Goal: Task Accomplishment & Management: Complete application form

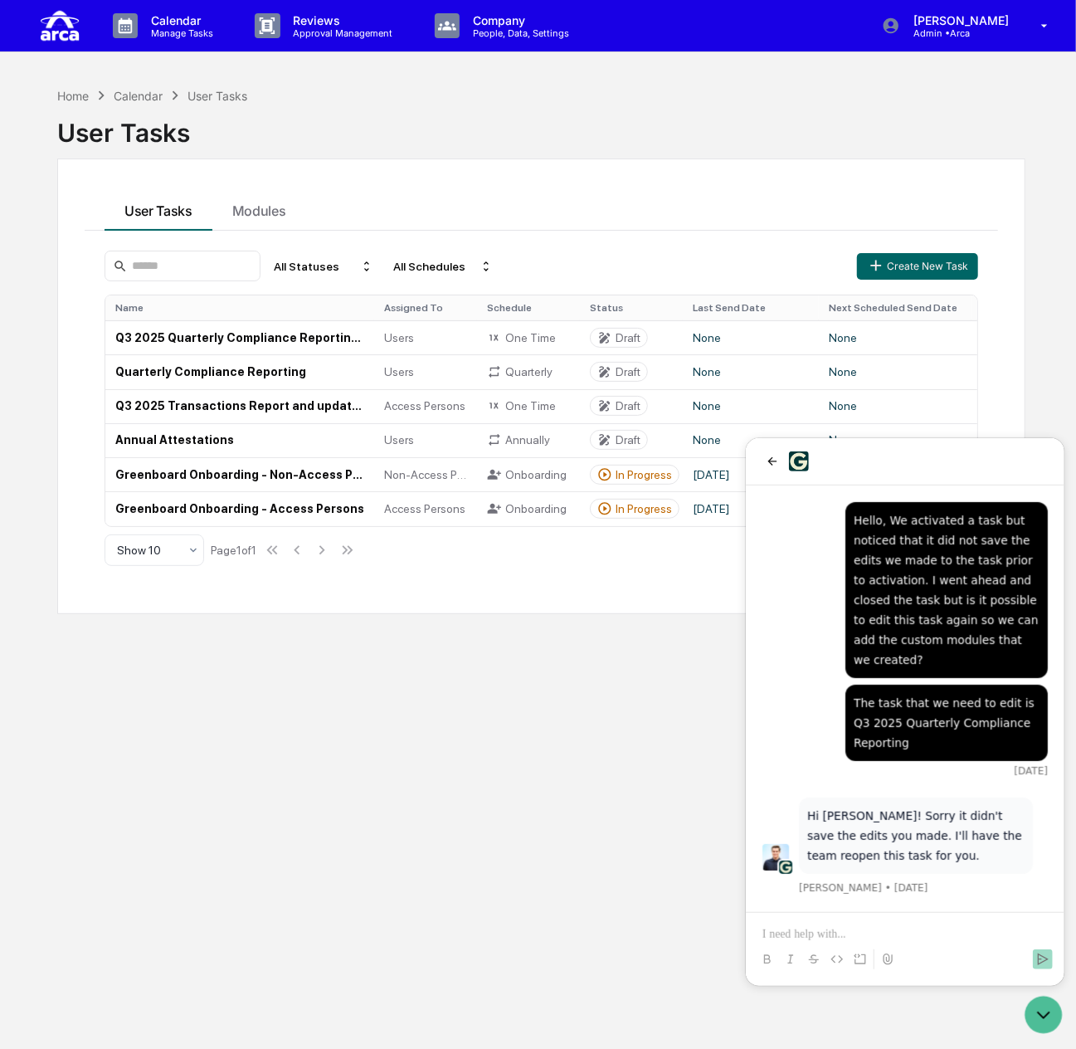
scroll to position [5419, 0]
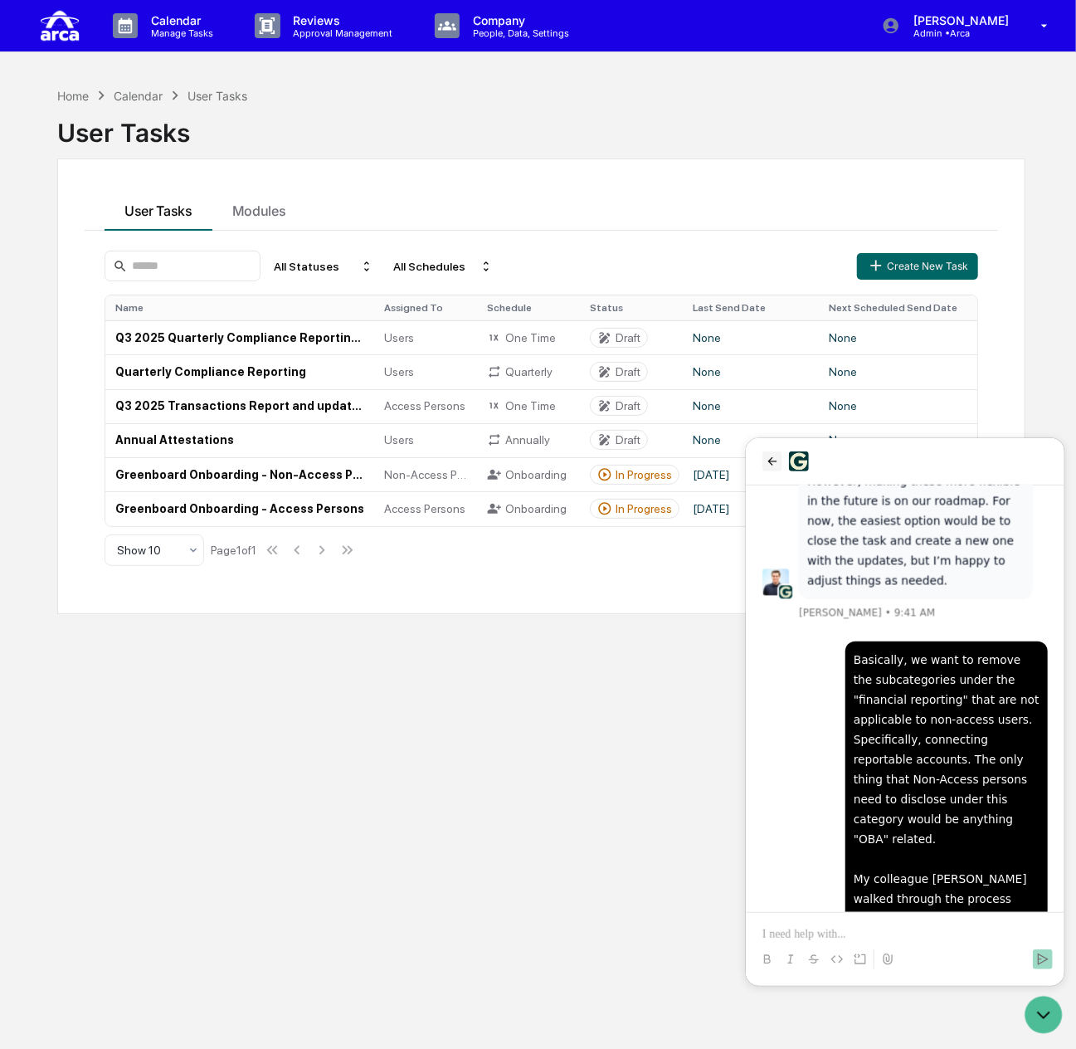
click at [770, 455] on icon "back" at bounding box center [771, 460] width 13 height 13
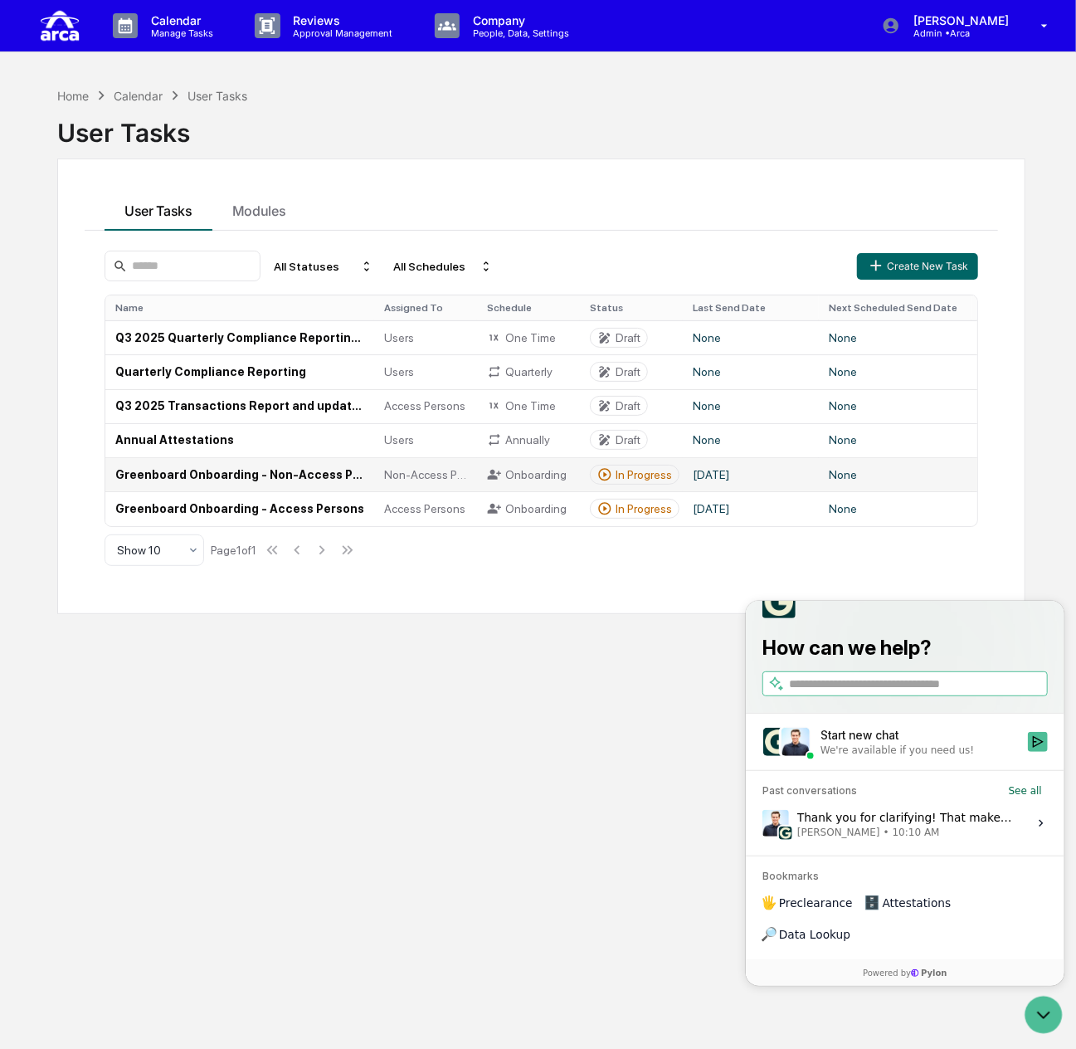
click at [298, 483] on td "Greenboard Onboarding - Non-Access Persons" at bounding box center [239, 474] width 269 height 34
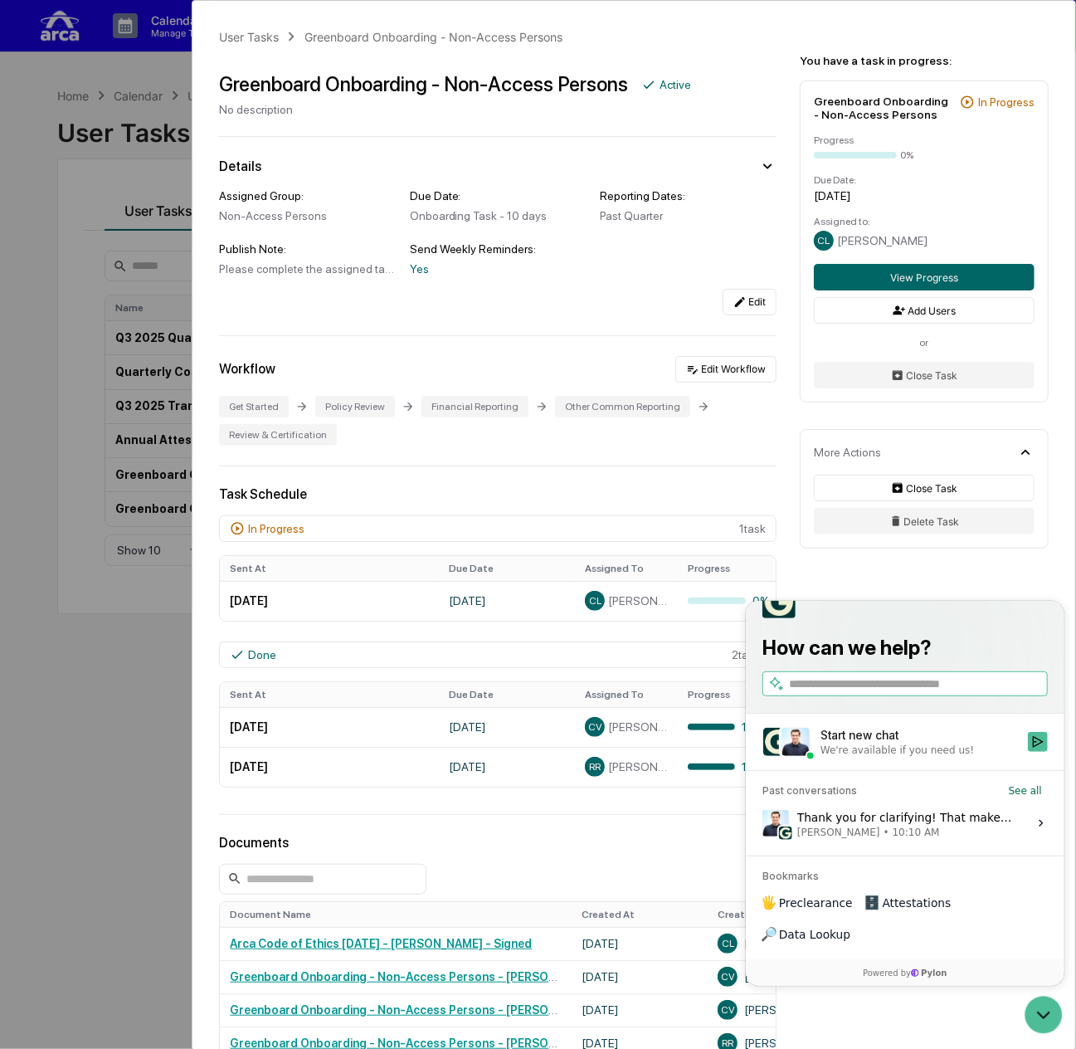
click at [35, 112] on div "User Tasks Greenboard Onboarding - Non-Access Persons Greenboard Onboarding - N…" at bounding box center [538, 524] width 1076 height 1049
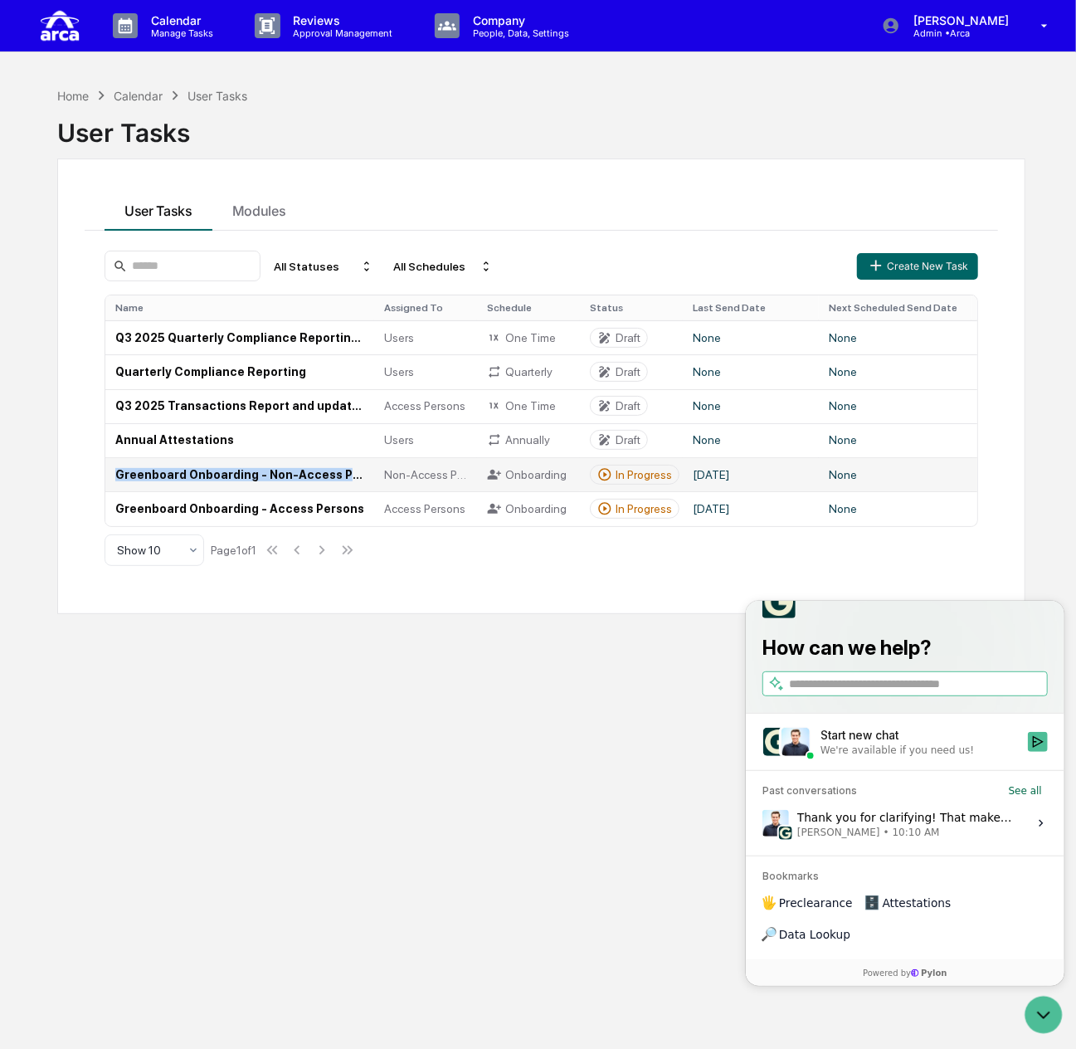
drag, startPoint x: 111, startPoint y: 472, endPoint x: 373, endPoint y: 484, distance: 262.4
click at [373, 484] on tr "Greenboard Onboarding - Non-Access Persons Non-Access Persons Onboarding In Pro…" at bounding box center [564, 474] width 919 height 34
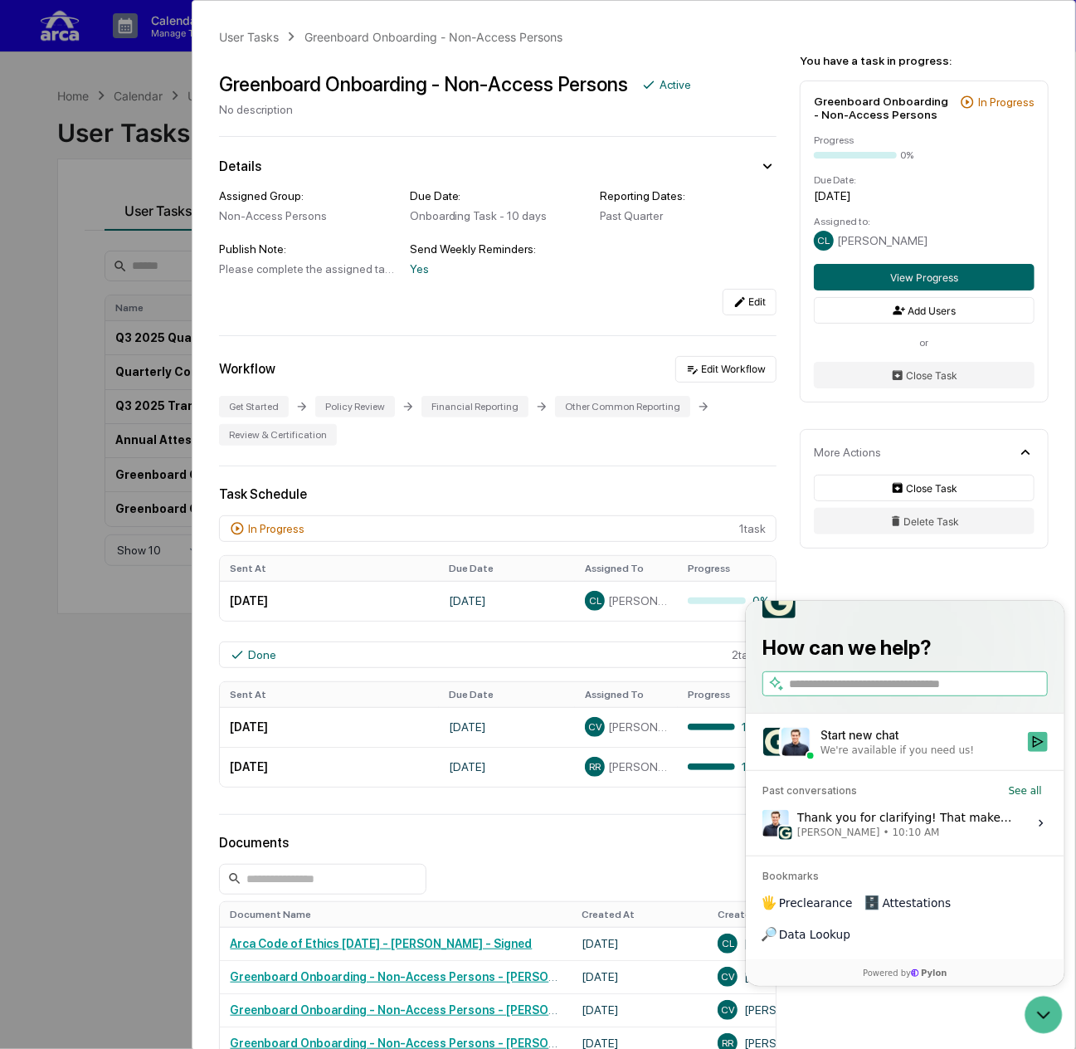
click at [98, 188] on div "User Tasks Greenboard Onboarding - Non-Access Persons Greenboard Onboarding - N…" at bounding box center [538, 524] width 1076 height 1049
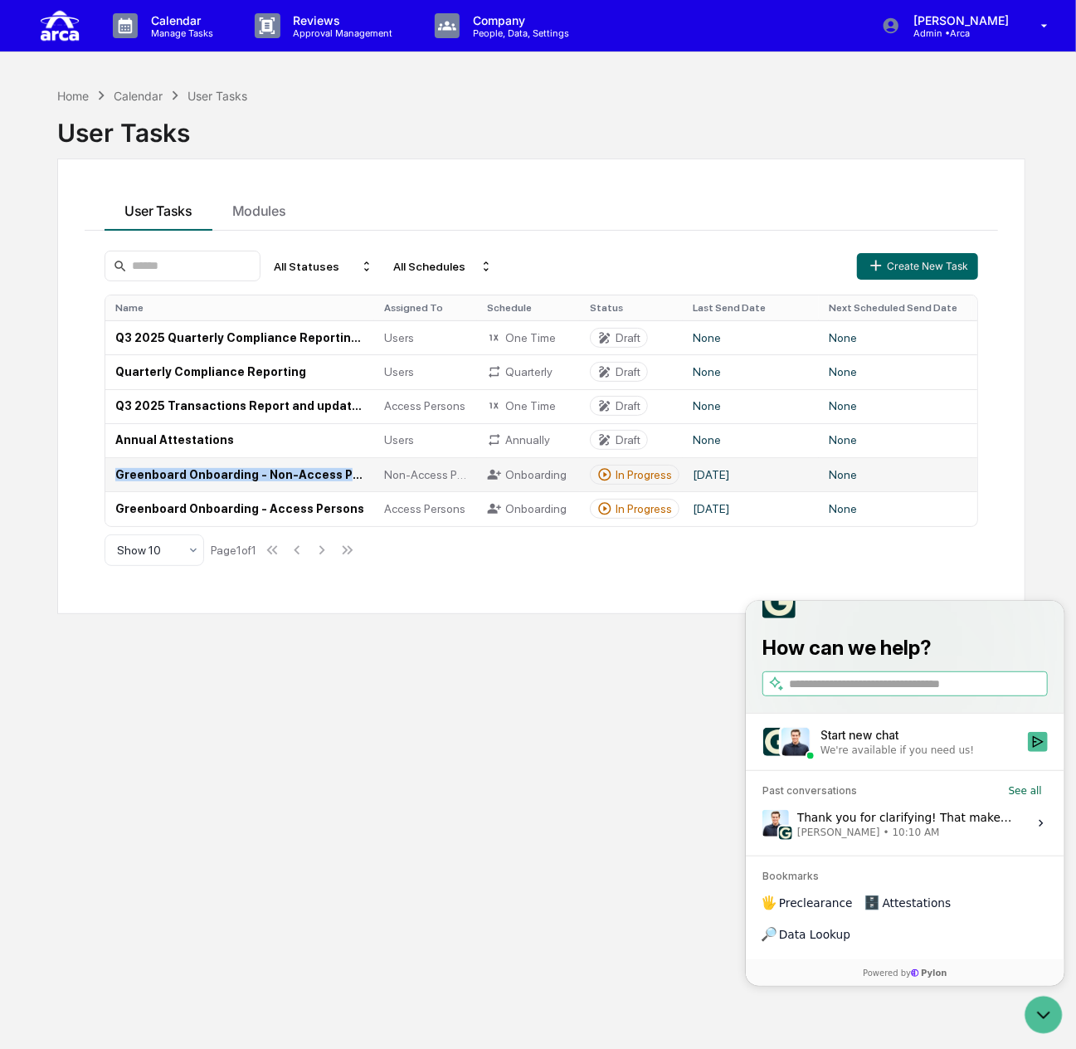
drag, startPoint x: 113, startPoint y: 474, endPoint x: 371, endPoint y: 475, distance: 258.0
click at [371, 475] on td "Greenboard Onboarding - Non-Access Persons" at bounding box center [239, 474] width 269 height 34
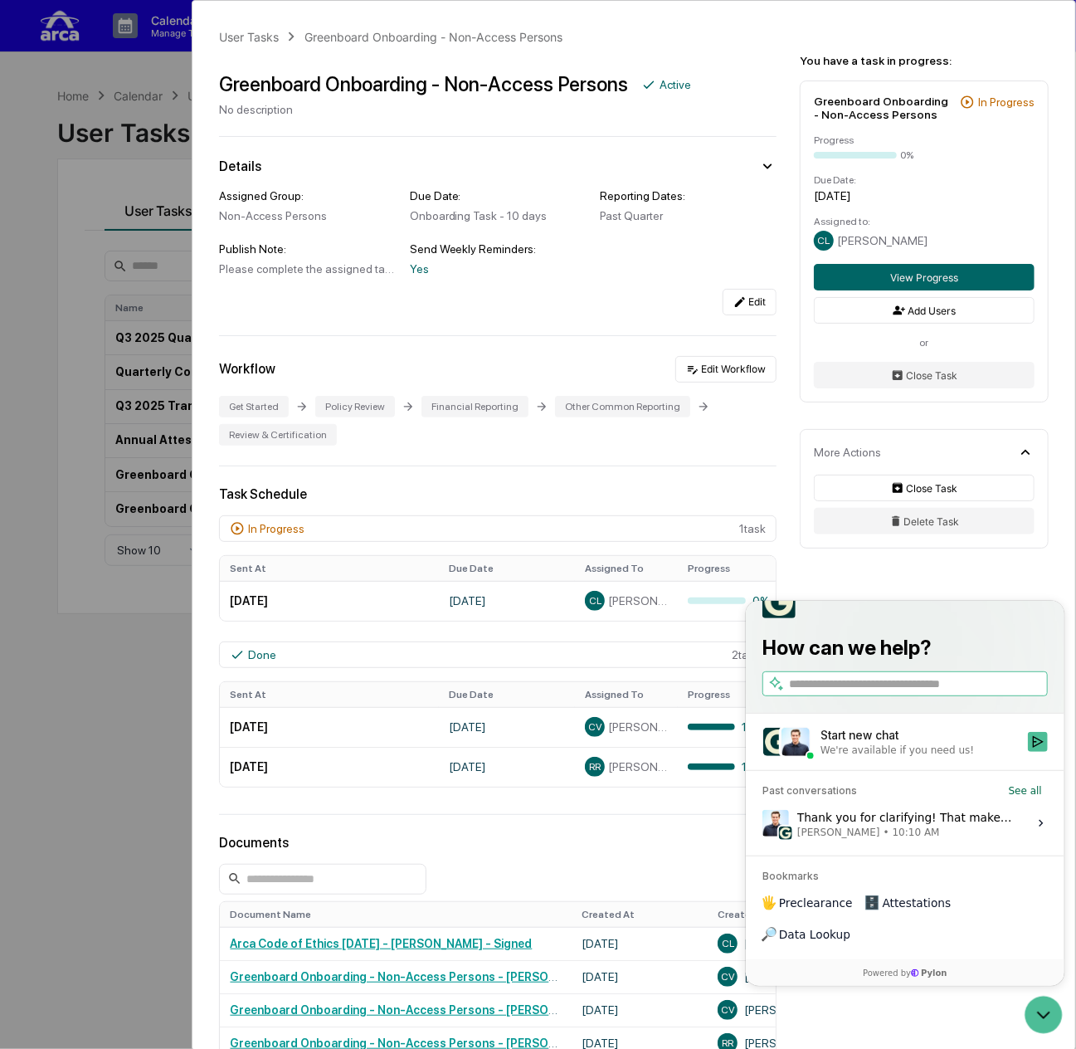
click at [14, 368] on div "User Tasks Greenboard Onboarding - Non-Access Persons Greenboard Onboarding - N…" at bounding box center [538, 524] width 1076 height 1049
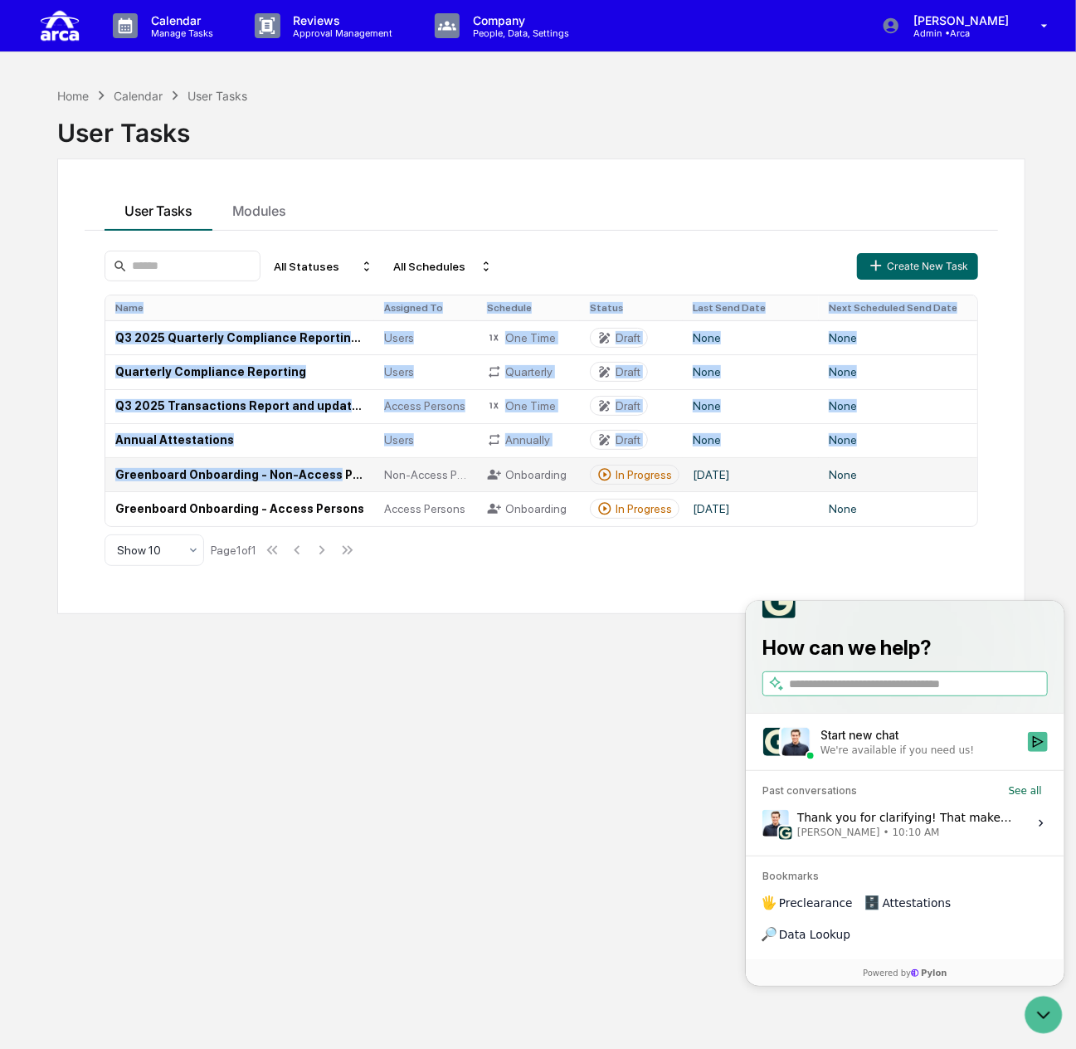
drag, startPoint x: 56, startPoint y: 469, endPoint x: 316, endPoint y: 485, distance: 261.0
click at [316, 485] on div "Home Calendar User Tasks User Tasks User Tasks Modules All Statuses All Schedul…" at bounding box center [541, 603] width 1018 height 1049
click at [6, 475] on div "Home Calendar User Tasks User Tasks User Tasks Modules All Statuses All Schedul…" at bounding box center [538, 603] width 1076 height 1049
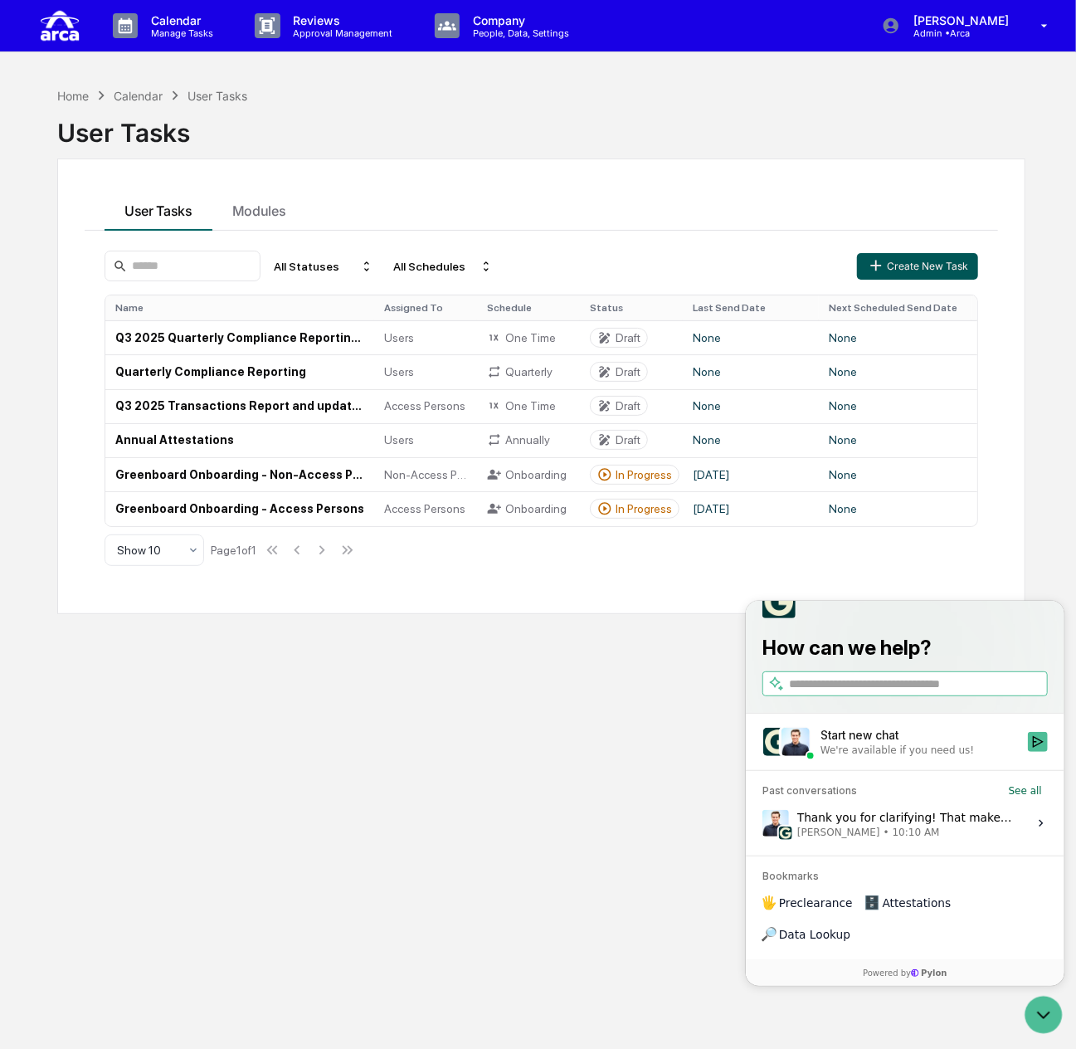
click at [899, 257] on button "Create New Task" at bounding box center [917, 266] width 121 height 27
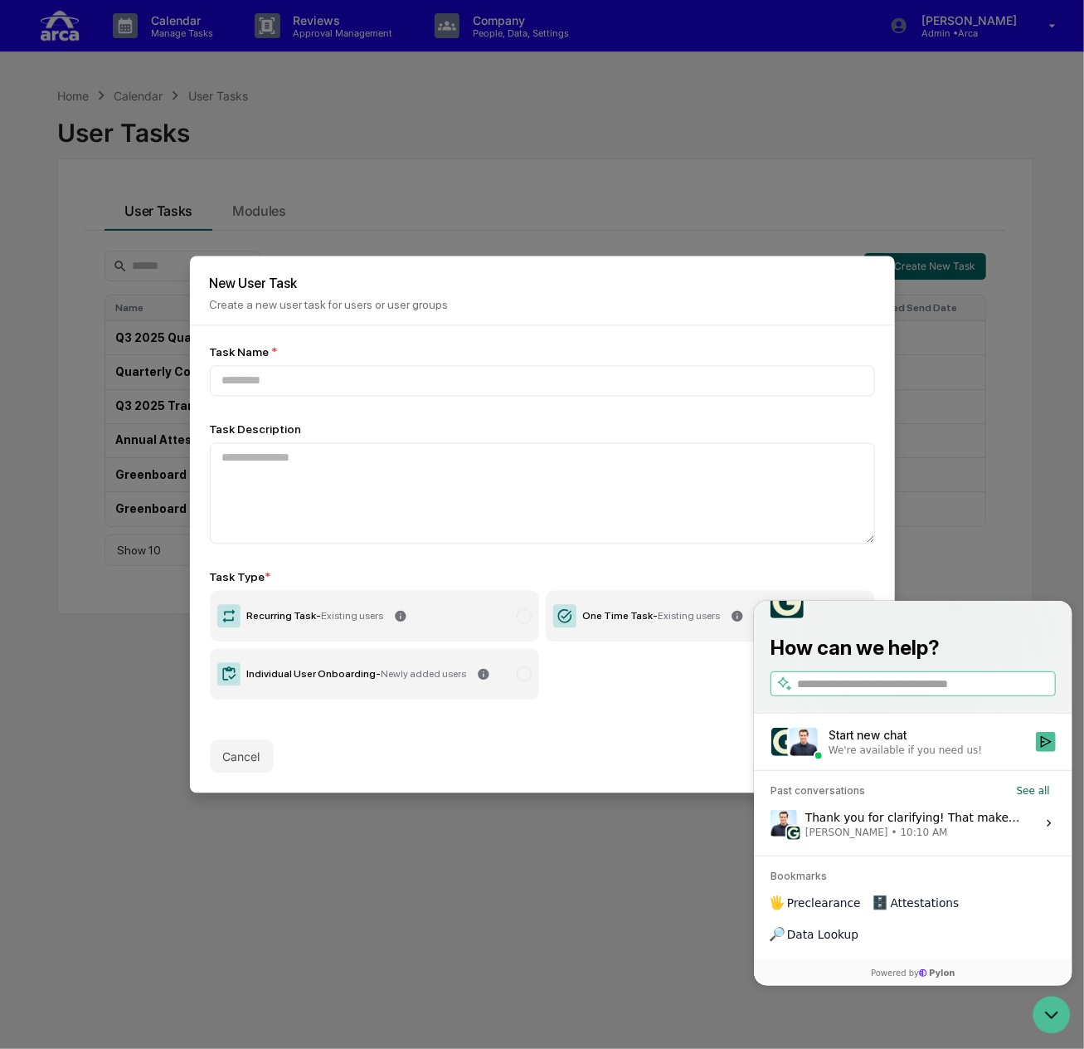
click at [324, 677] on label "Individual User Onboarding - Newly added users" at bounding box center [374, 674] width 329 height 51
click at [331, 366] on input at bounding box center [542, 381] width 665 height 31
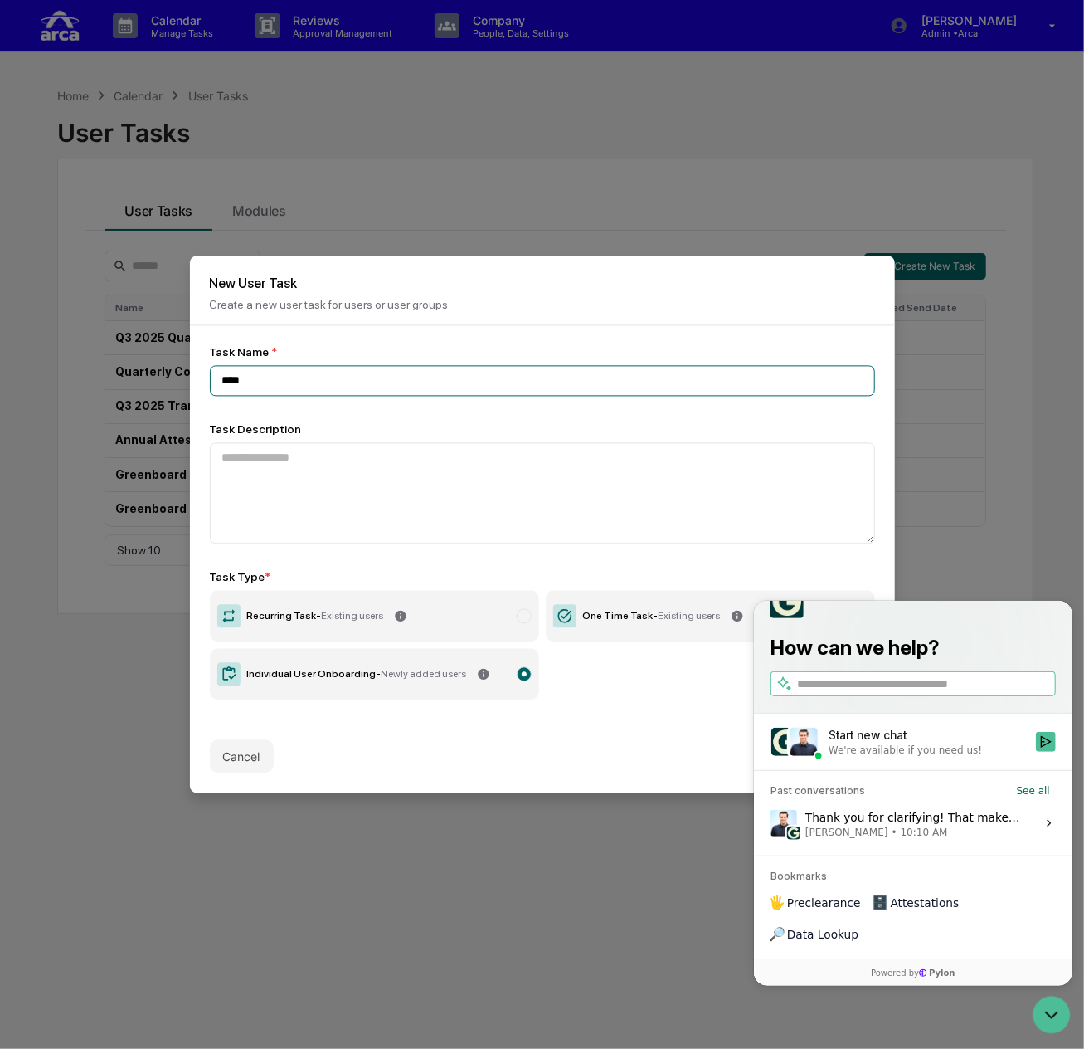
type input "****"
click at [606, 720] on div "Cancel Next" at bounding box center [542, 756] width 705 height 73
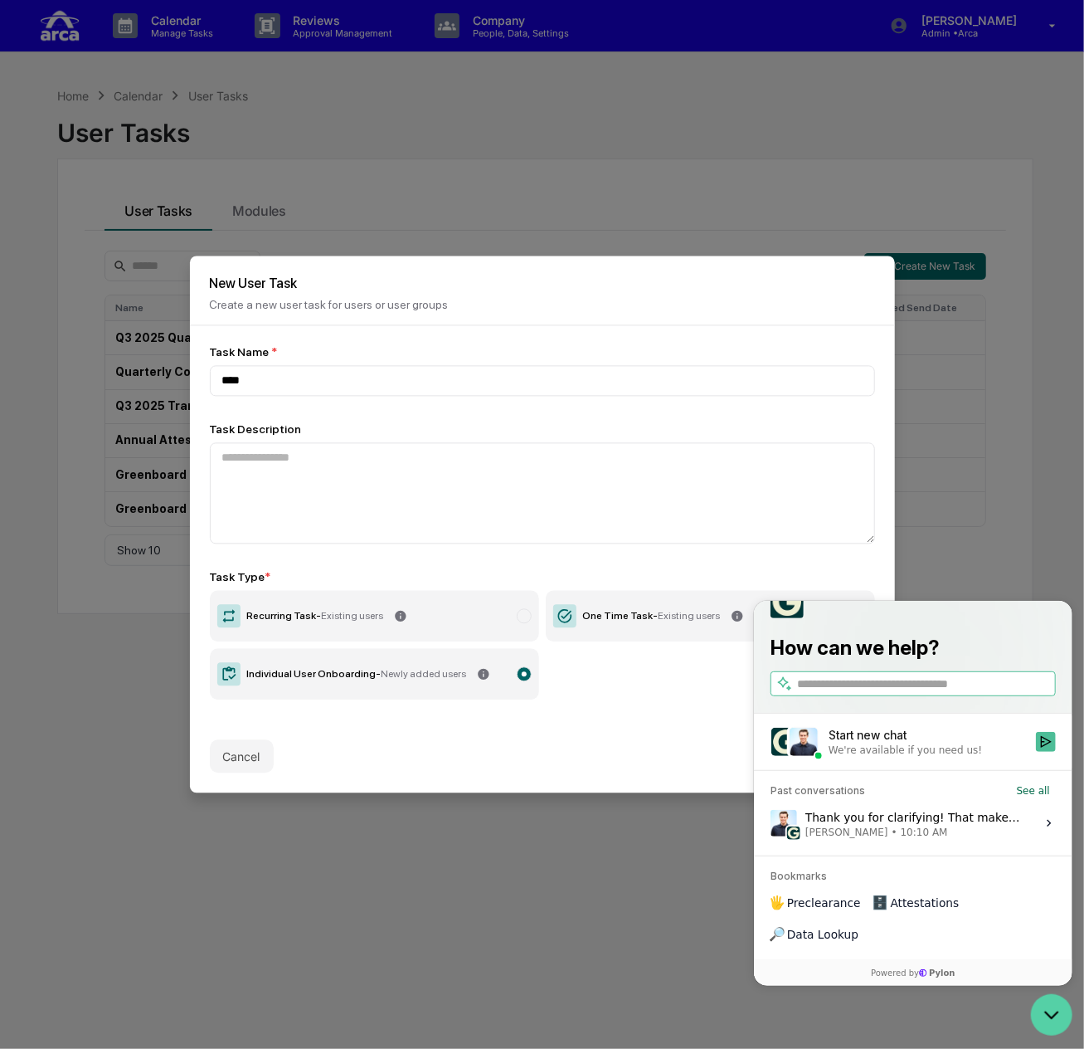
click at [1050, 1003] on icon "Open customer support" at bounding box center [1050, 1013] width 41 height 41
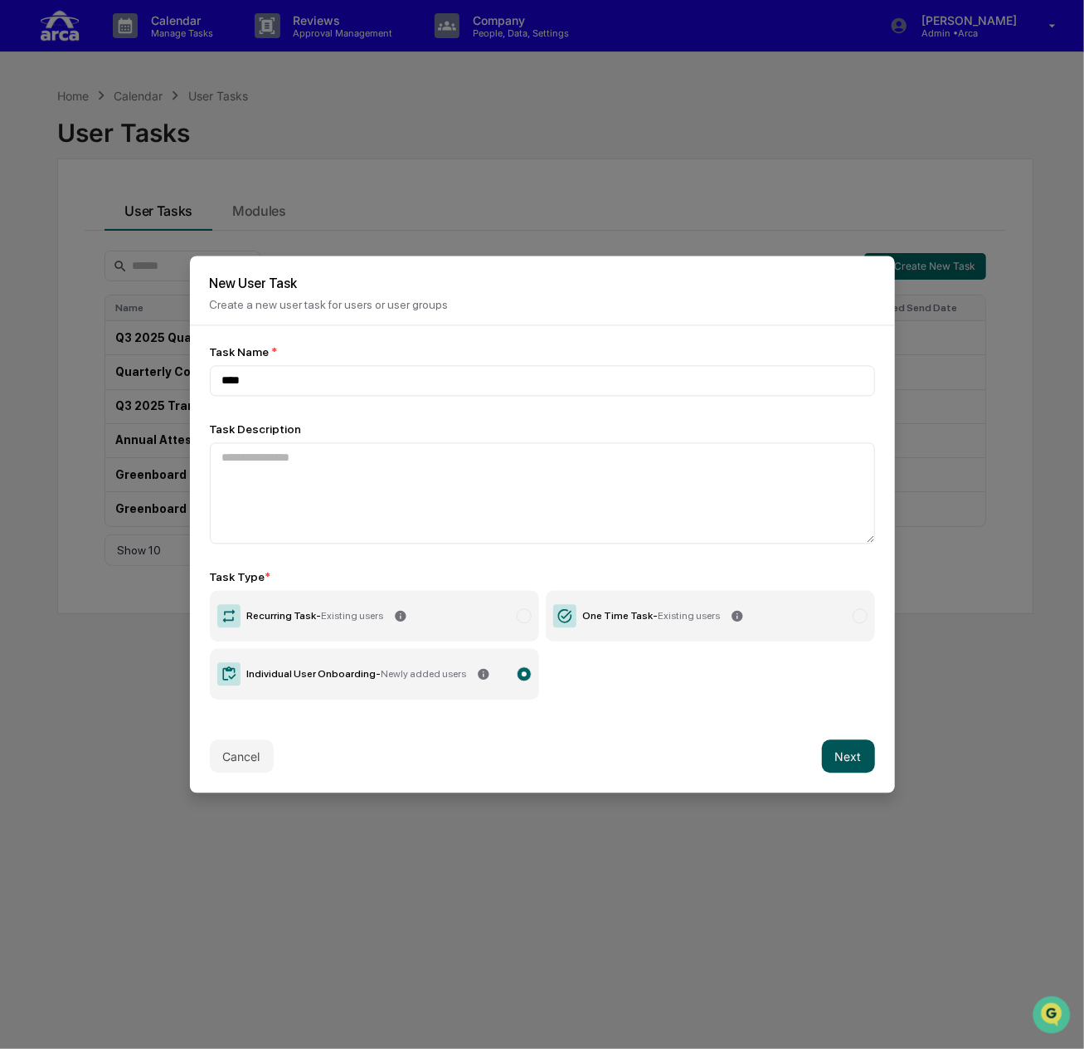
click at [850, 757] on button "Next" at bounding box center [848, 756] width 53 height 33
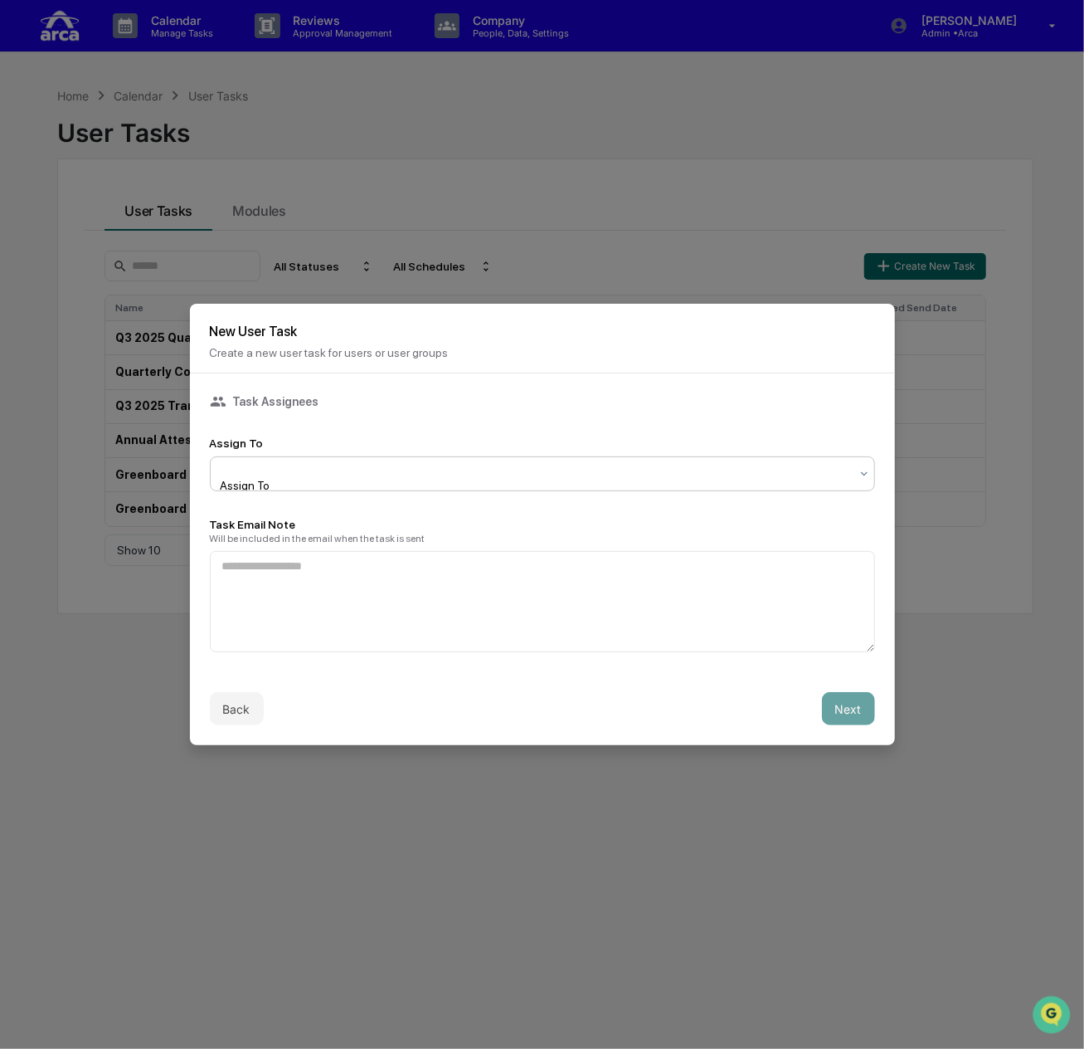
click at [350, 458] on div "Assign To" at bounding box center [536, 473] width 644 height 33
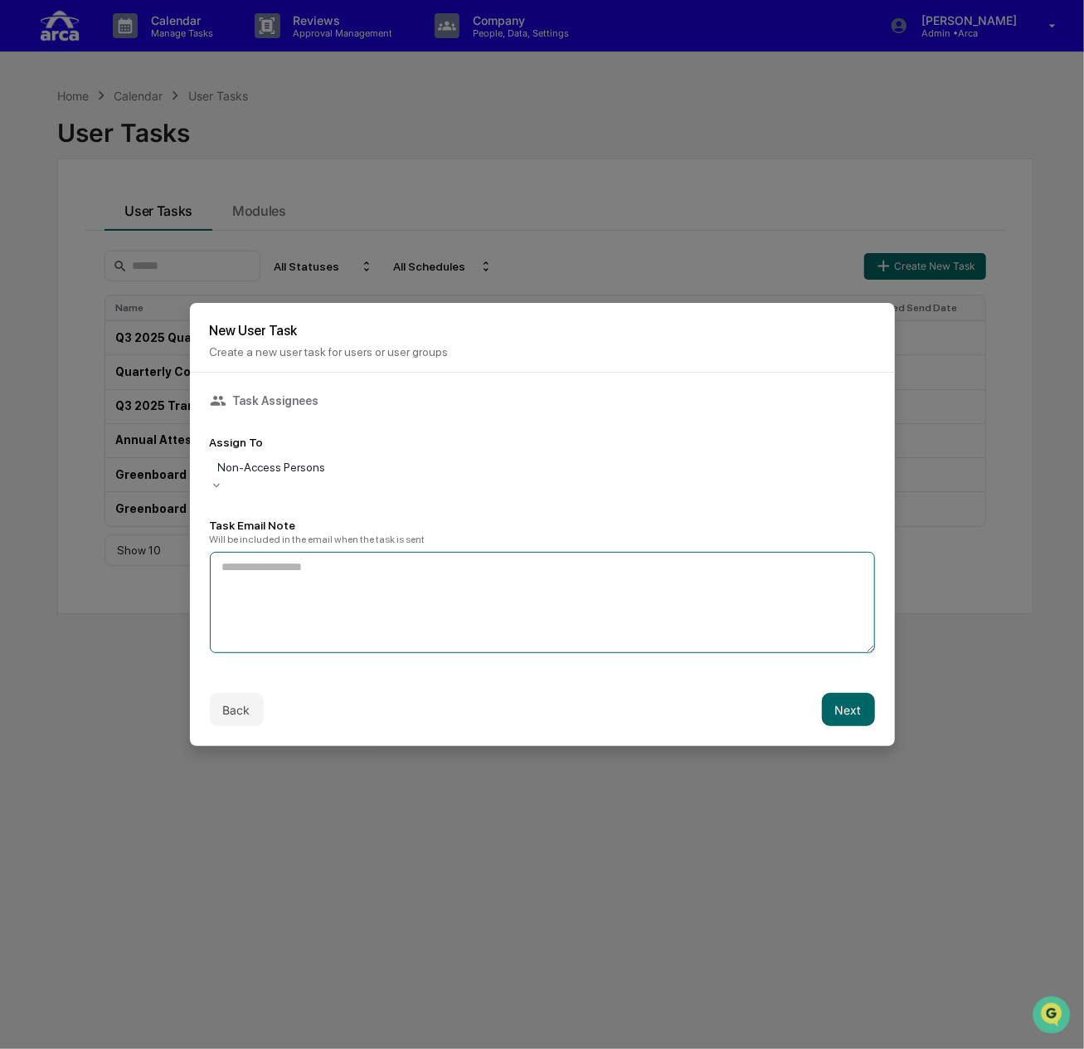
click at [425, 569] on textarea at bounding box center [542, 602] width 665 height 101
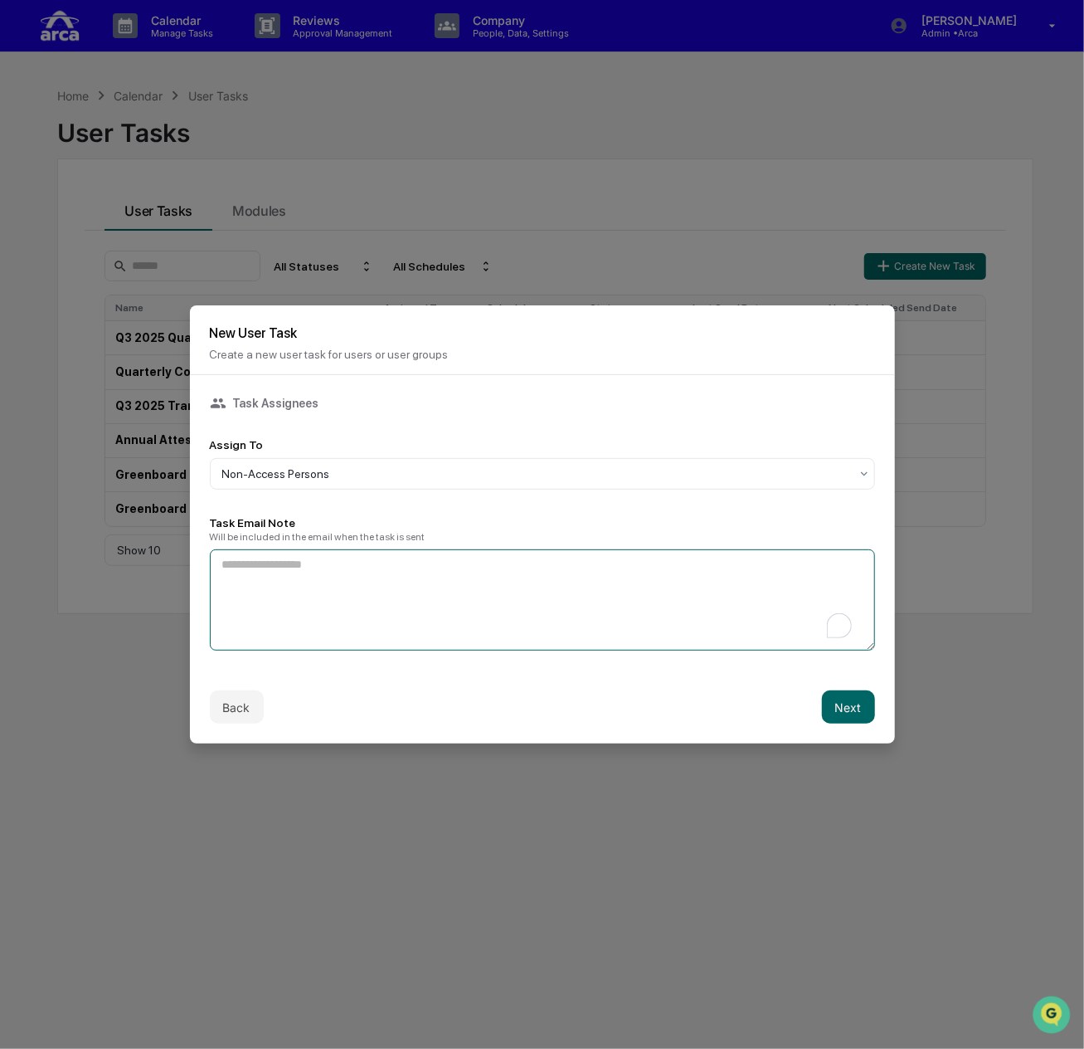
click at [425, 569] on textarea "To enrich screen reader interactions, please activate Accessibility in Grammarl…" at bounding box center [542, 599] width 665 height 101
type textarea "**********"
